Goal: Information Seeking & Learning: Learn about a topic

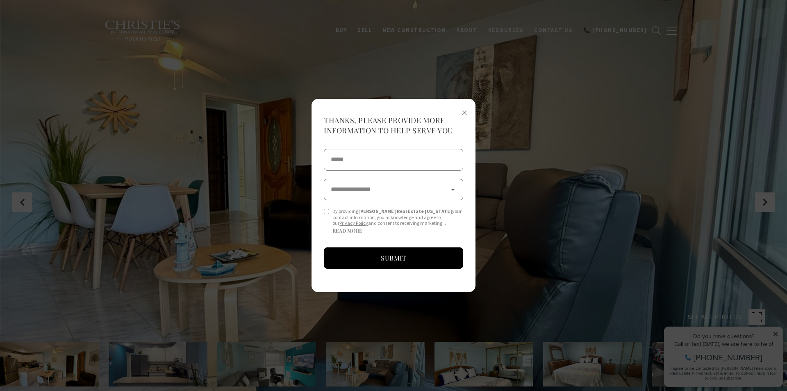
click at [462, 113] on span "×" at bounding box center [464, 111] width 6 height 15
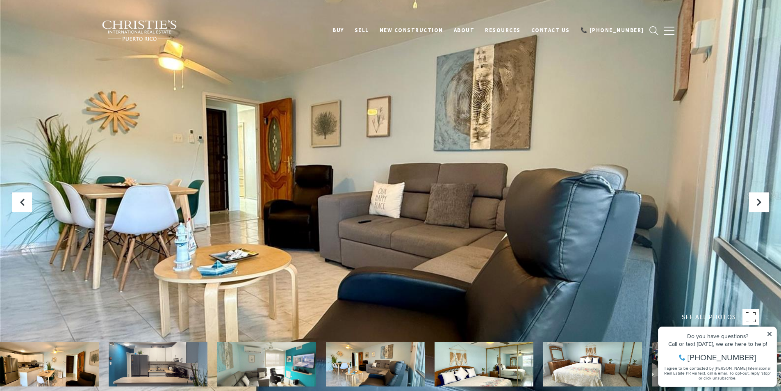
click at [769, 334] on icon at bounding box center [769, 334] width 4 height 4
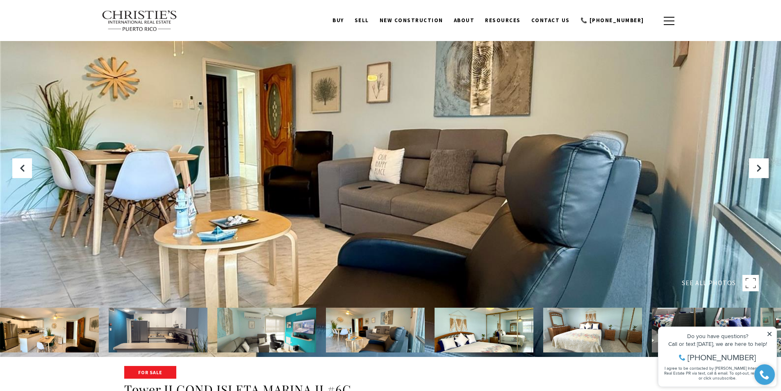
scroll to position [123, 0]
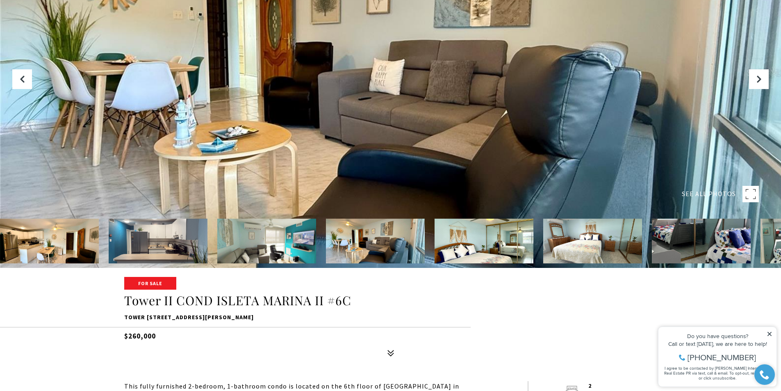
click at [69, 250] on img at bounding box center [49, 240] width 99 height 45
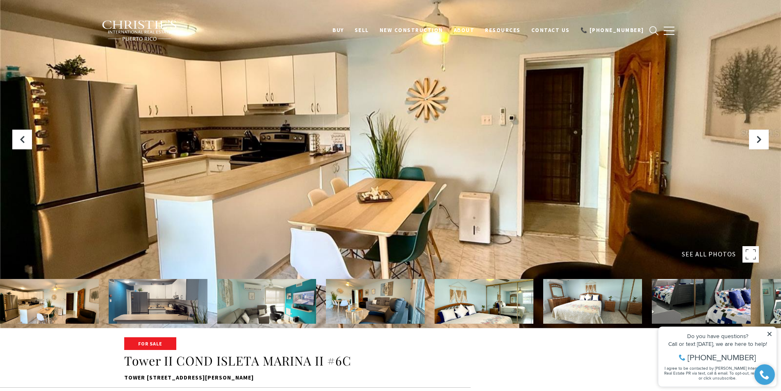
scroll to position [82, 0]
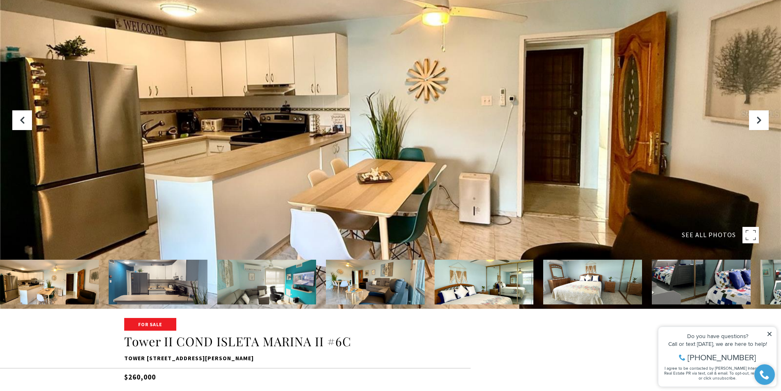
click at [169, 287] on img at bounding box center [158, 281] width 99 height 45
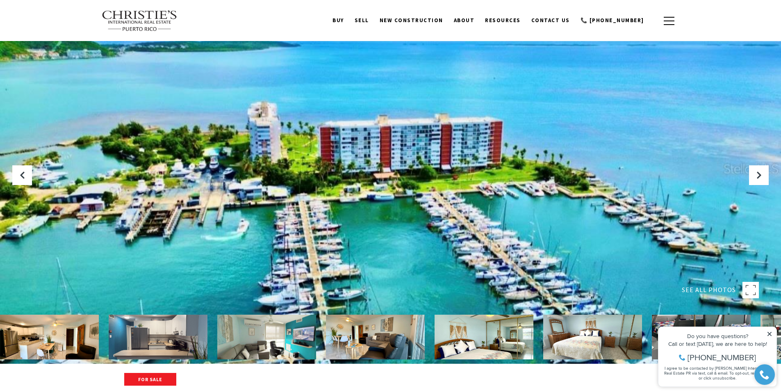
scroll to position [0, 0]
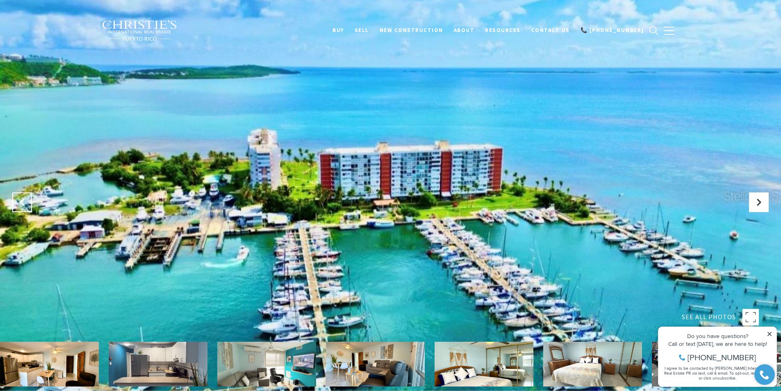
click at [23, 202] on icon "Previous Slide" at bounding box center [22, 202] width 8 height 8
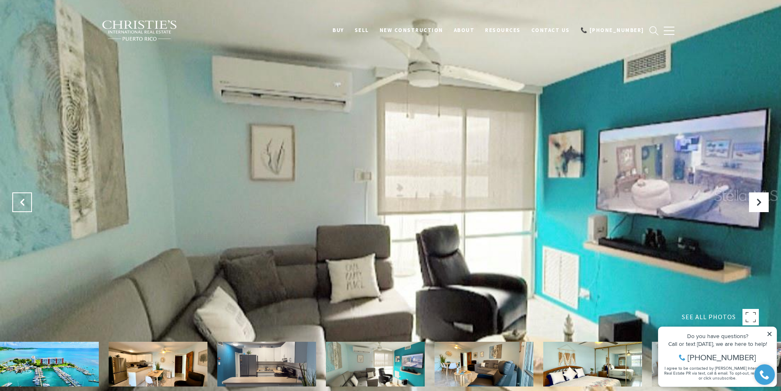
click at [23, 202] on icon "Previous Slide" at bounding box center [22, 202] width 8 height 8
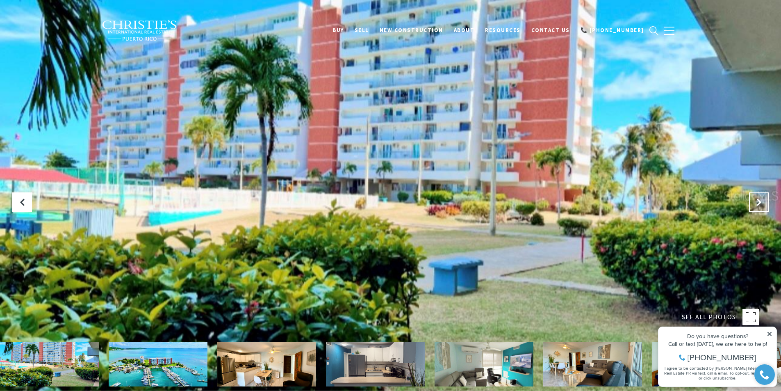
click at [755, 203] on icon "Next Slide" at bounding box center [758, 202] width 8 height 8
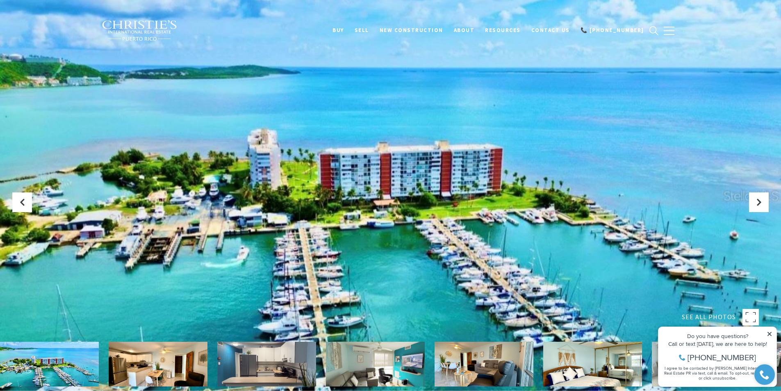
click at [768, 332] on icon at bounding box center [769, 334] width 4 height 4
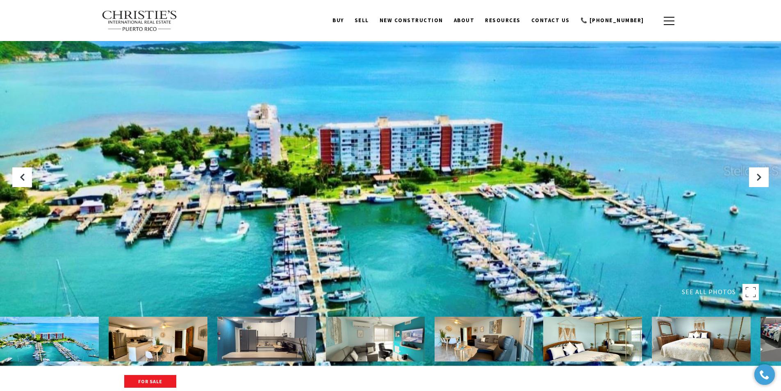
scroll to position [41, 0]
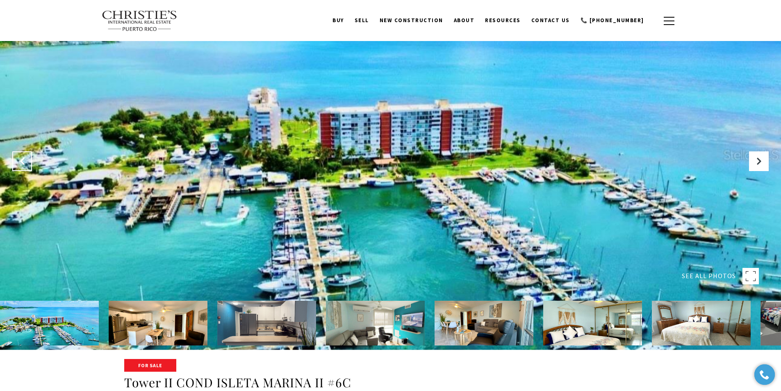
click at [22, 161] on icon "Previous Slide" at bounding box center [22, 161] width 8 height 8
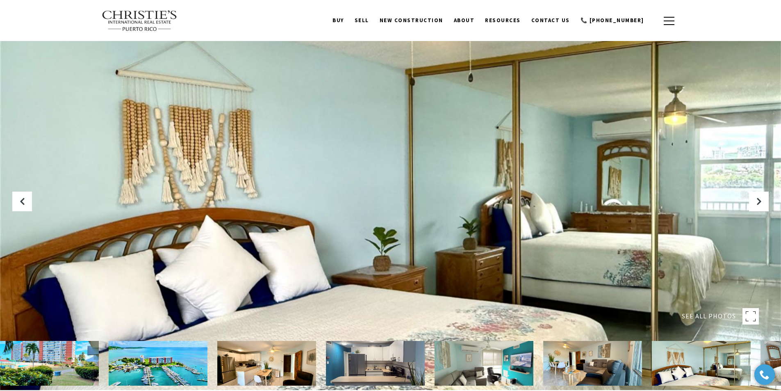
scroll to position [0, 0]
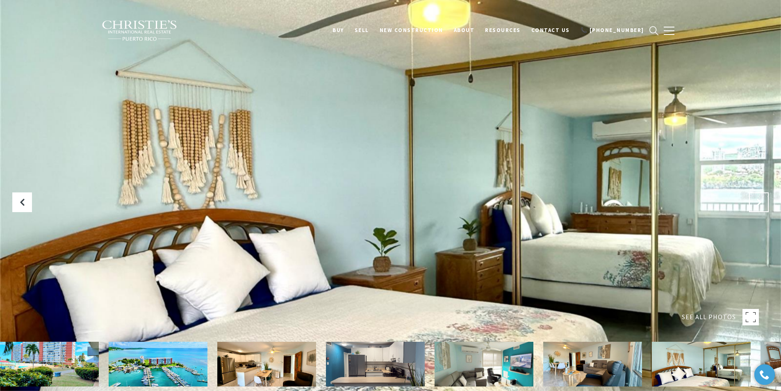
click at [758, 201] on icon "Next Slide" at bounding box center [758, 202] width 8 height 8
